Goal: Navigation & Orientation: Find specific page/section

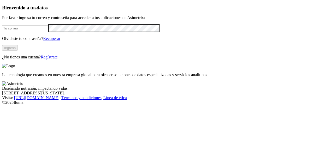
drag, startPoint x: 0, startPoint y: 0, endPoint x: 42, endPoint y: 36, distance: 55.2
click at [42, 31] on input "email" at bounding box center [25, 28] width 46 height 5
type input "[EMAIL_ADDRESS][DOMAIN_NAME]"
click at [18, 51] on button "Ingresa" at bounding box center [10, 47] width 16 height 5
